Goal: Task Accomplishment & Management: Use online tool/utility

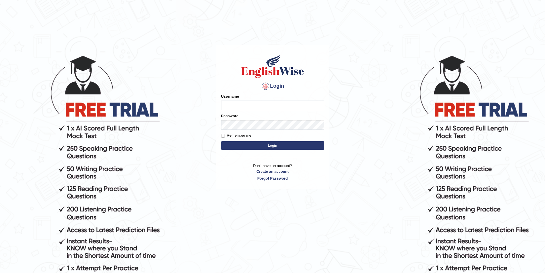
click at [249, 107] on input "Username" at bounding box center [272, 105] width 103 height 10
type input "mohdbilal"
click at [221, 141] on button "Login" at bounding box center [272, 145] width 103 height 9
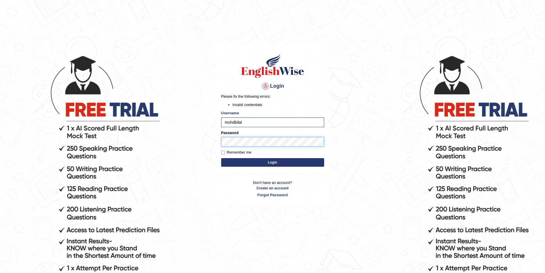
click at [221, 158] on button "Login" at bounding box center [272, 162] width 103 height 9
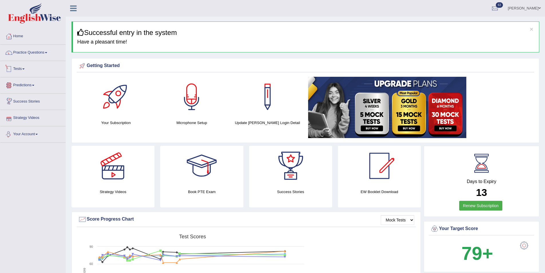
click at [24, 86] on link "Predictions" at bounding box center [32, 84] width 65 height 14
click at [22, 71] on link "Tests" at bounding box center [32, 68] width 65 height 14
click at [36, 51] on link "Practice Questions" at bounding box center [32, 52] width 65 height 14
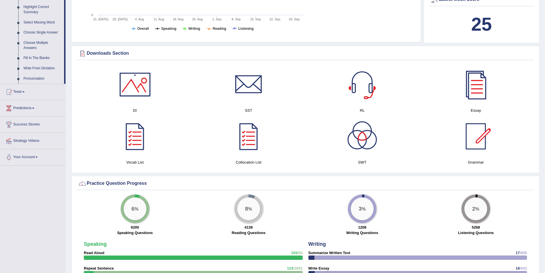
scroll to position [315, 0]
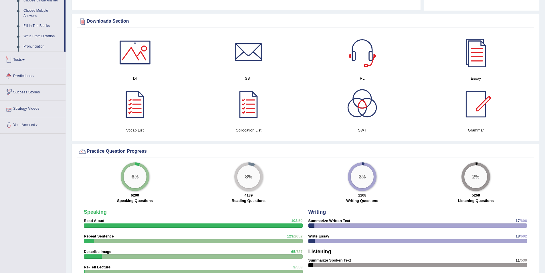
click at [28, 56] on link "Tests" at bounding box center [32, 59] width 65 height 14
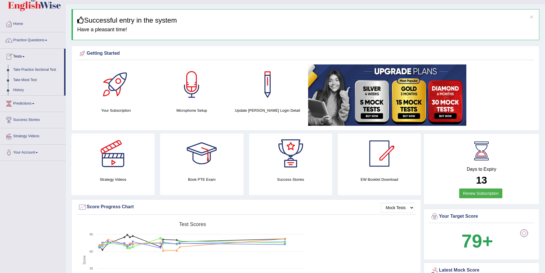
scroll to position [12, 0]
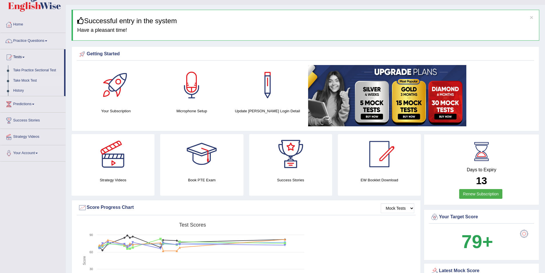
click at [33, 80] on link "Take Mock Test" at bounding box center [37, 81] width 53 height 10
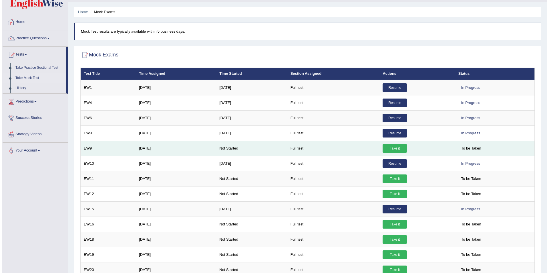
scroll to position [29, 0]
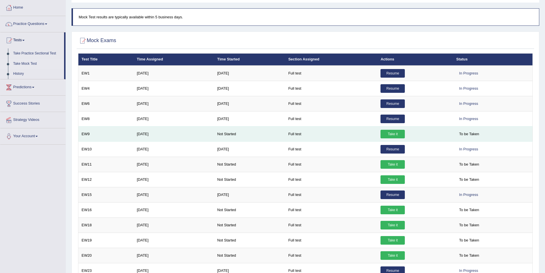
click at [396, 139] on td "Take it" at bounding box center [415, 133] width 76 height 15
click at [393, 134] on link "Take it" at bounding box center [392, 134] width 24 height 9
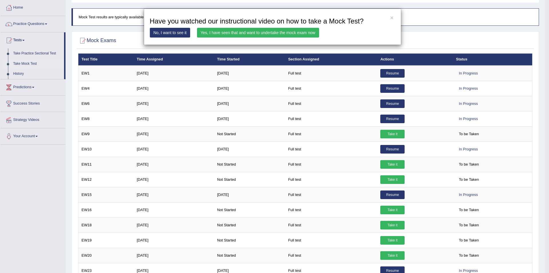
click at [260, 35] on link "Yes, I have seen that and want to undertake the mock exam now" at bounding box center [258, 33] width 122 height 10
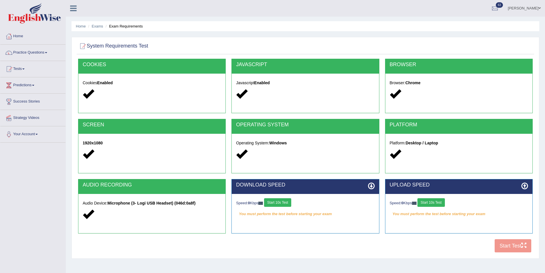
click at [510, 247] on div "COOKIES Cookies Enabled JAVASCRIPT Javascript Enabled BROWSER Browser: Chrome S…" at bounding box center [305, 157] width 457 height 196
click at [287, 201] on button "Start 10s Test" at bounding box center [277, 202] width 27 height 9
click at [443, 202] on button "Start 10s Test" at bounding box center [430, 202] width 27 height 9
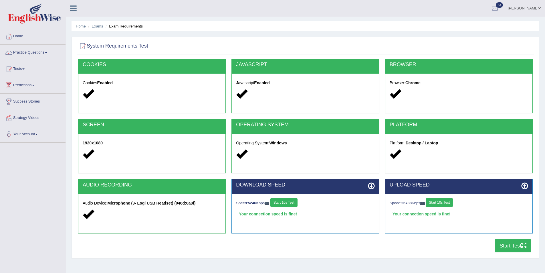
click at [513, 247] on button "Start Test" at bounding box center [512, 245] width 37 height 13
